Goal: Task Accomplishment & Management: Manage account settings

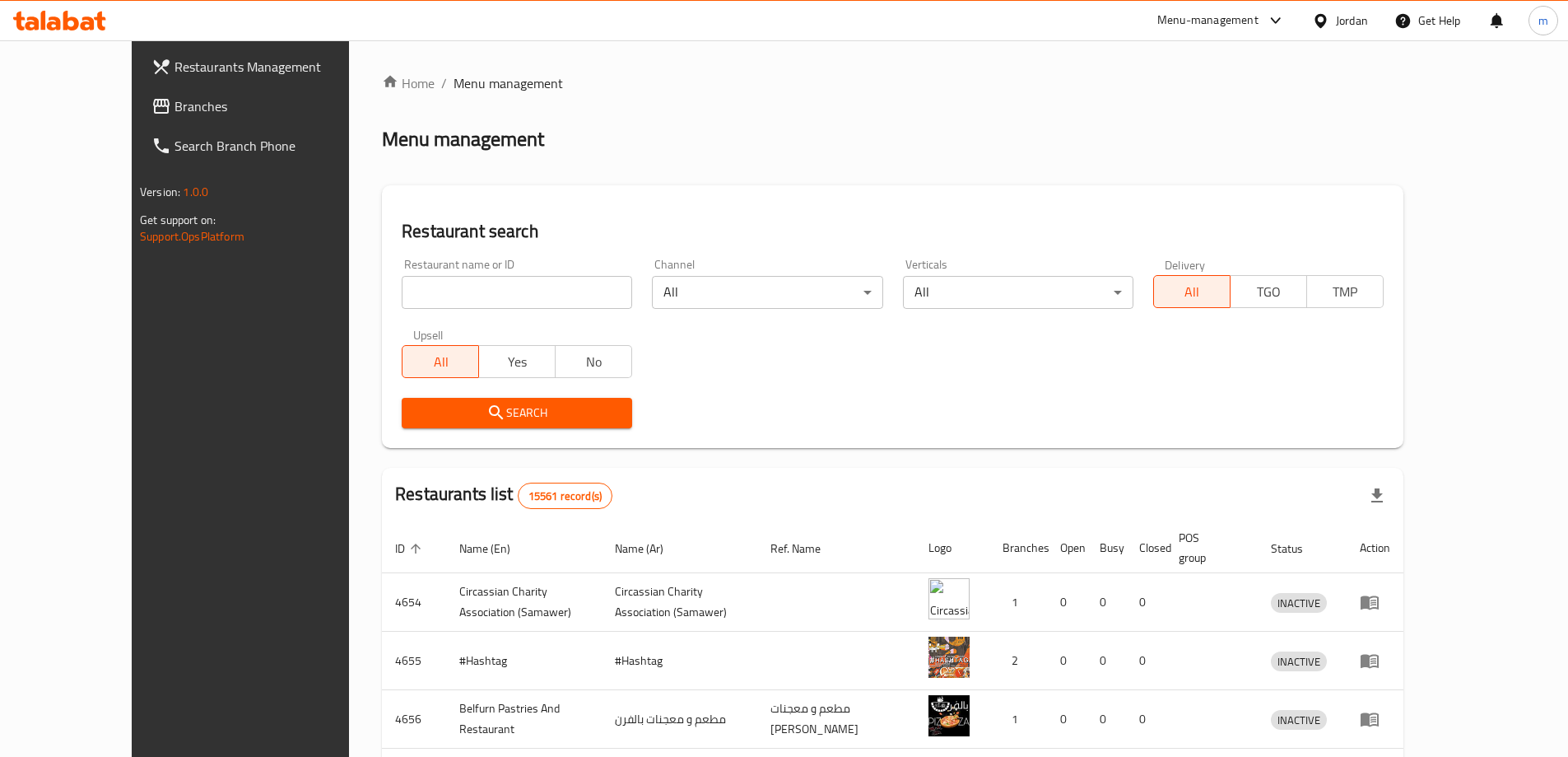
click at [175, 107] on span "Branches" at bounding box center [278, 106] width 206 height 19
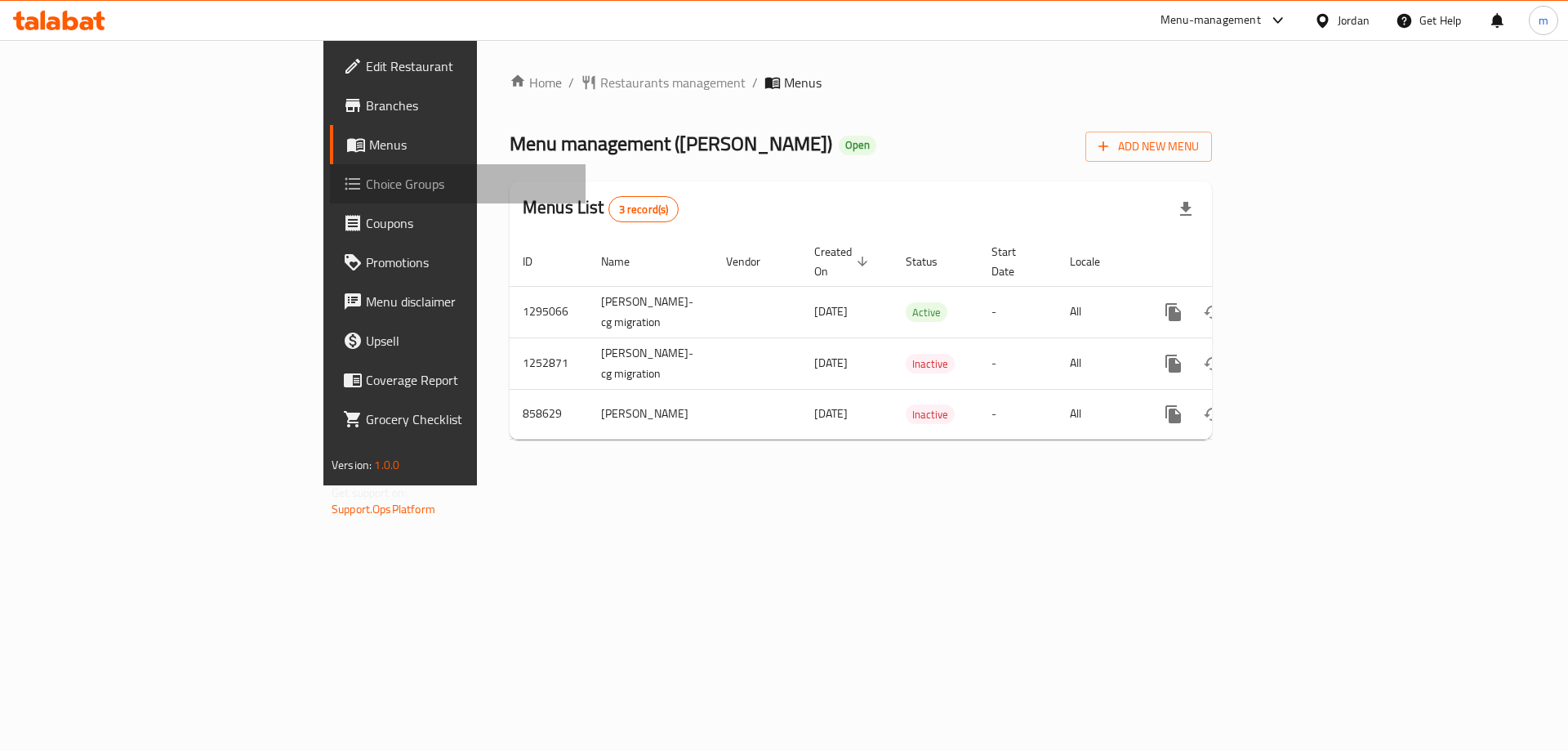
click at [330, 196] on link "Choice Groups" at bounding box center [458, 184] width 256 height 39
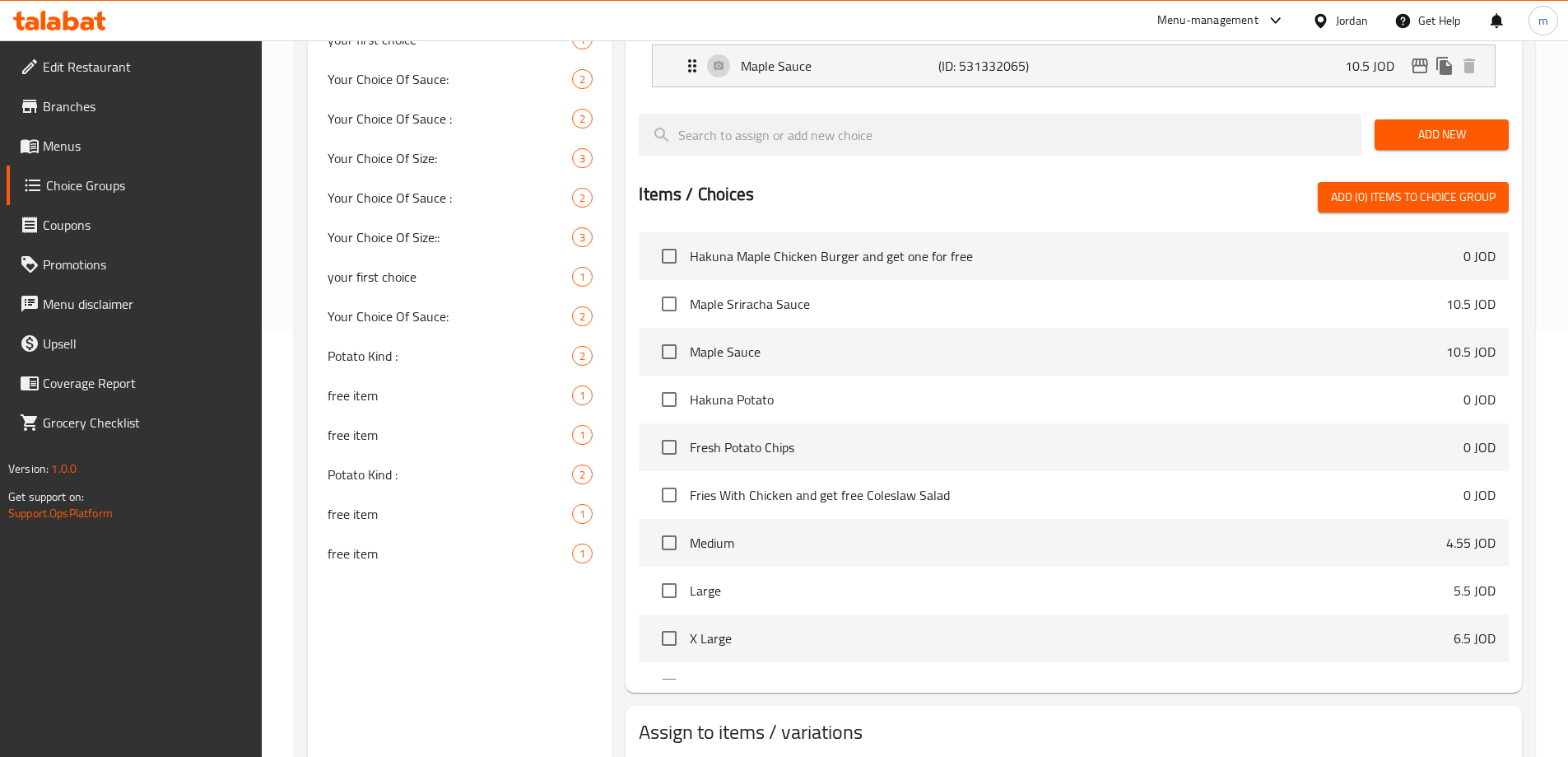
scroll to position [401, 0]
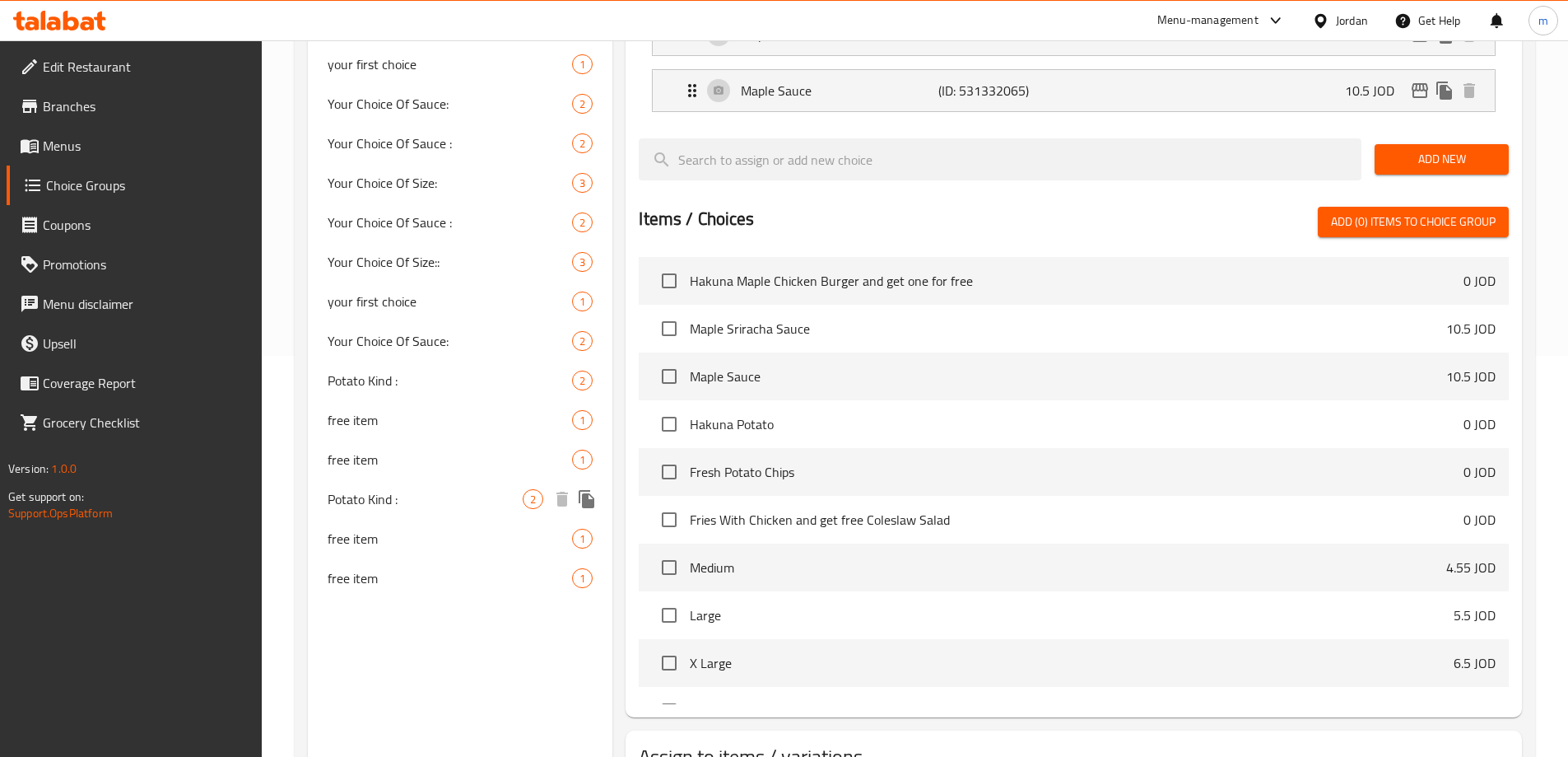
click at [408, 494] on span "Potato Kind :" at bounding box center [425, 498] width 196 height 19
type input "Potato Kind :"
type input "نوع البطاطا"
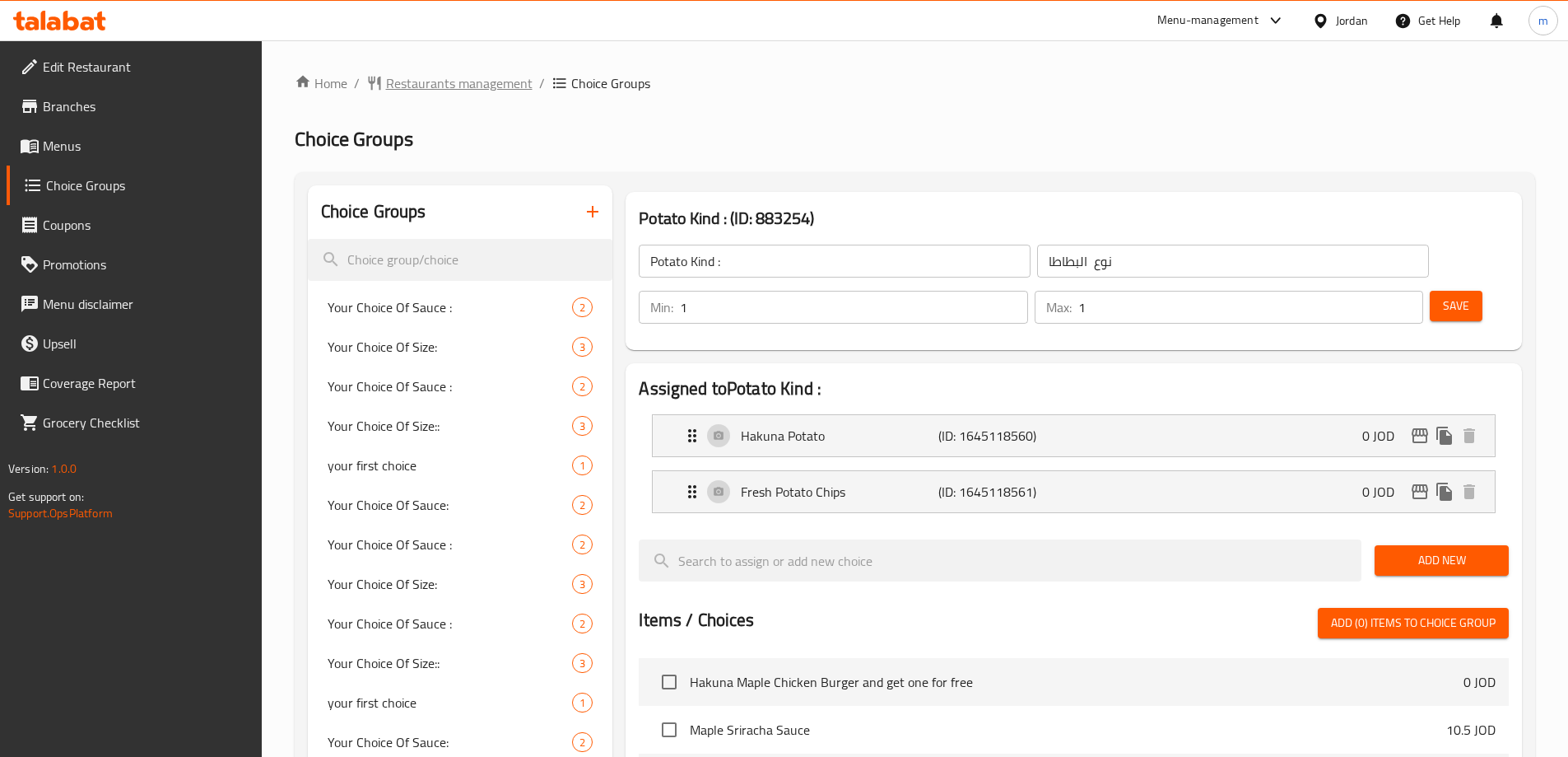
click at [424, 74] on span "Restaurants management" at bounding box center [459, 83] width 146 height 19
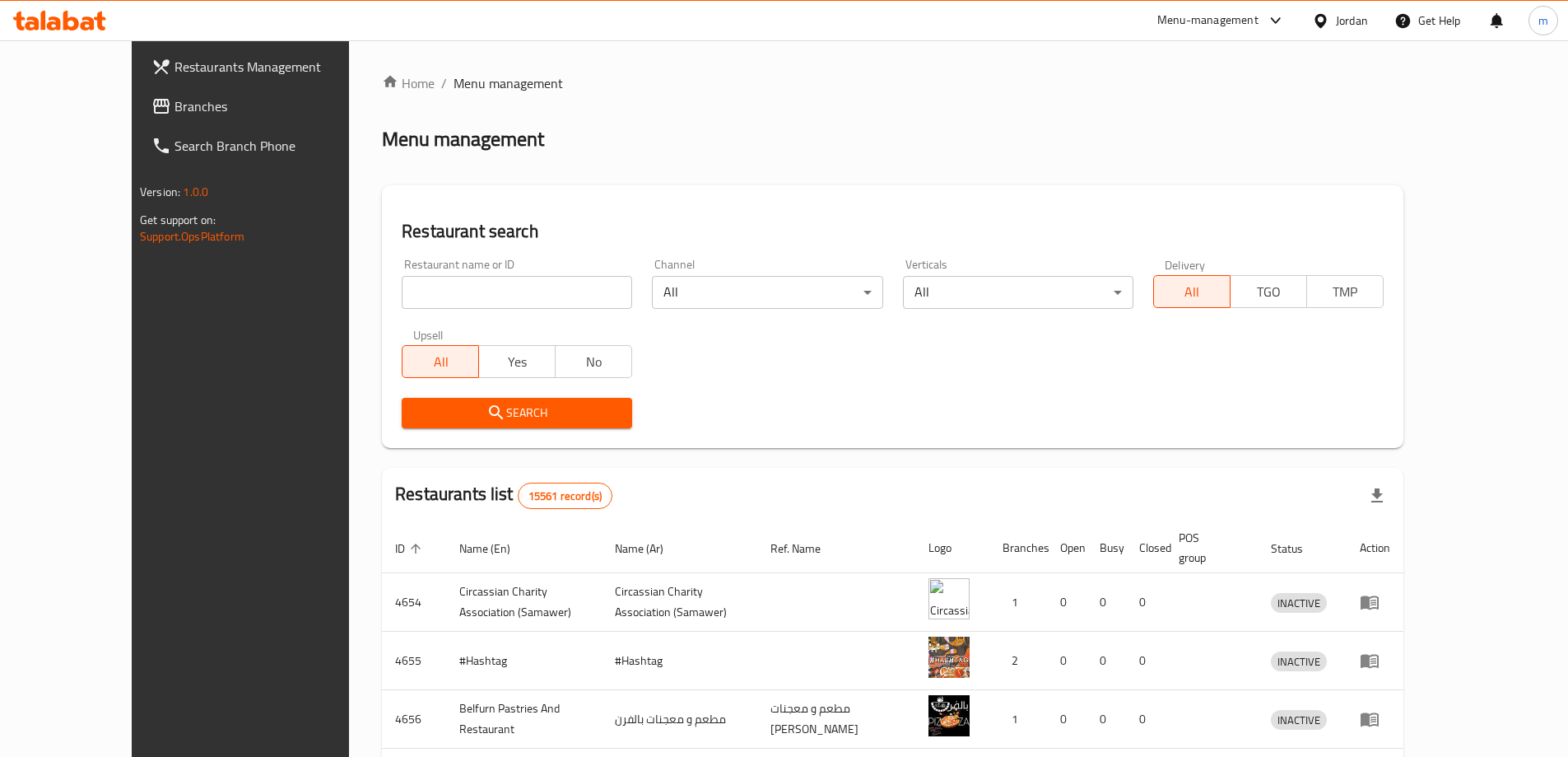
click at [138, 122] on link "Branches" at bounding box center [265, 106] width 255 height 40
